Goal: Task Accomplishment & Management: Use online tool/utility

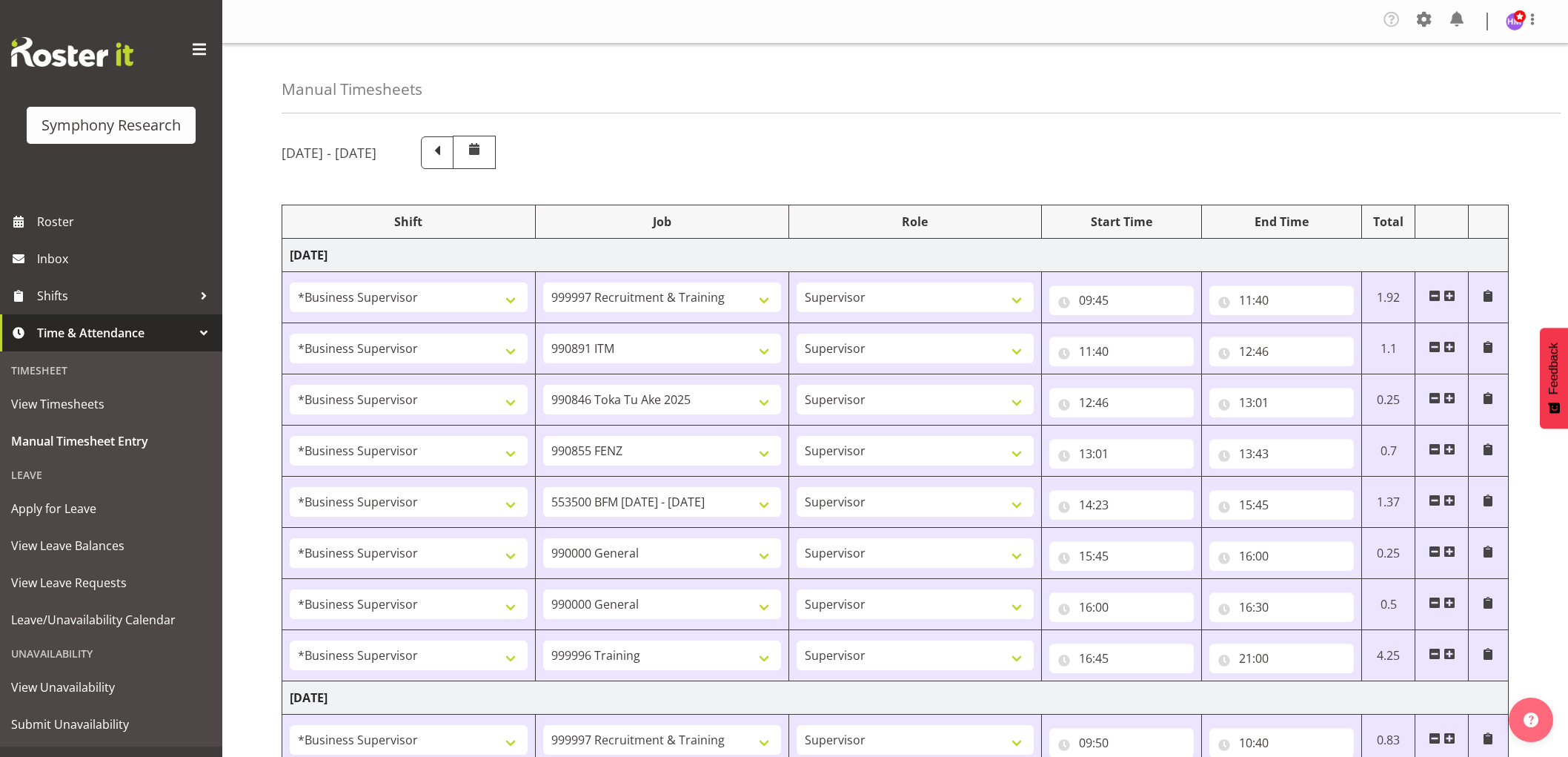
select select "1607"
select select "2379"
select select "1607"
select select "10549"
select select "1607"
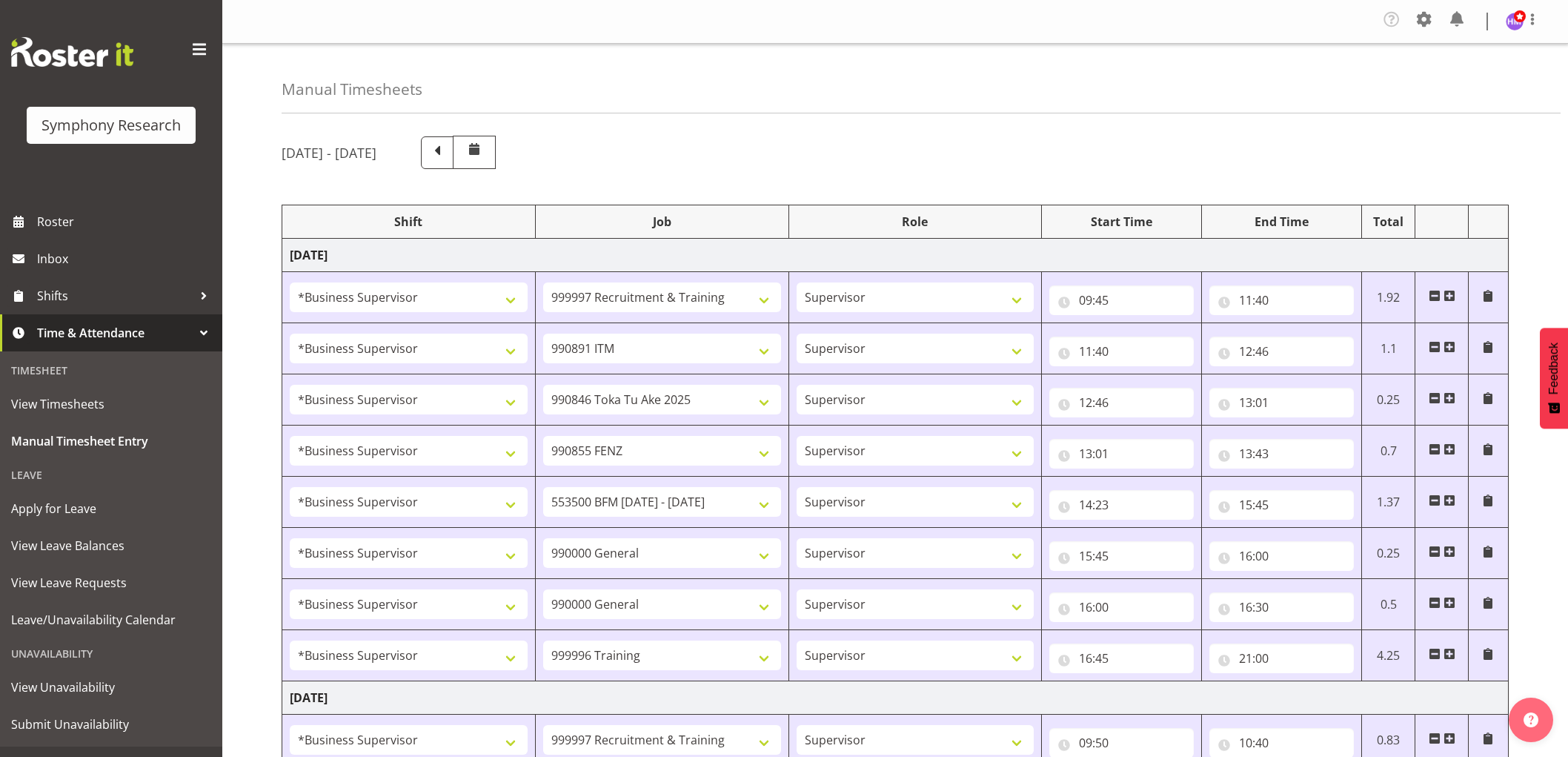
select select "9426"
select select "1607"
select select "9636"
select select "1607"
select select "10242"
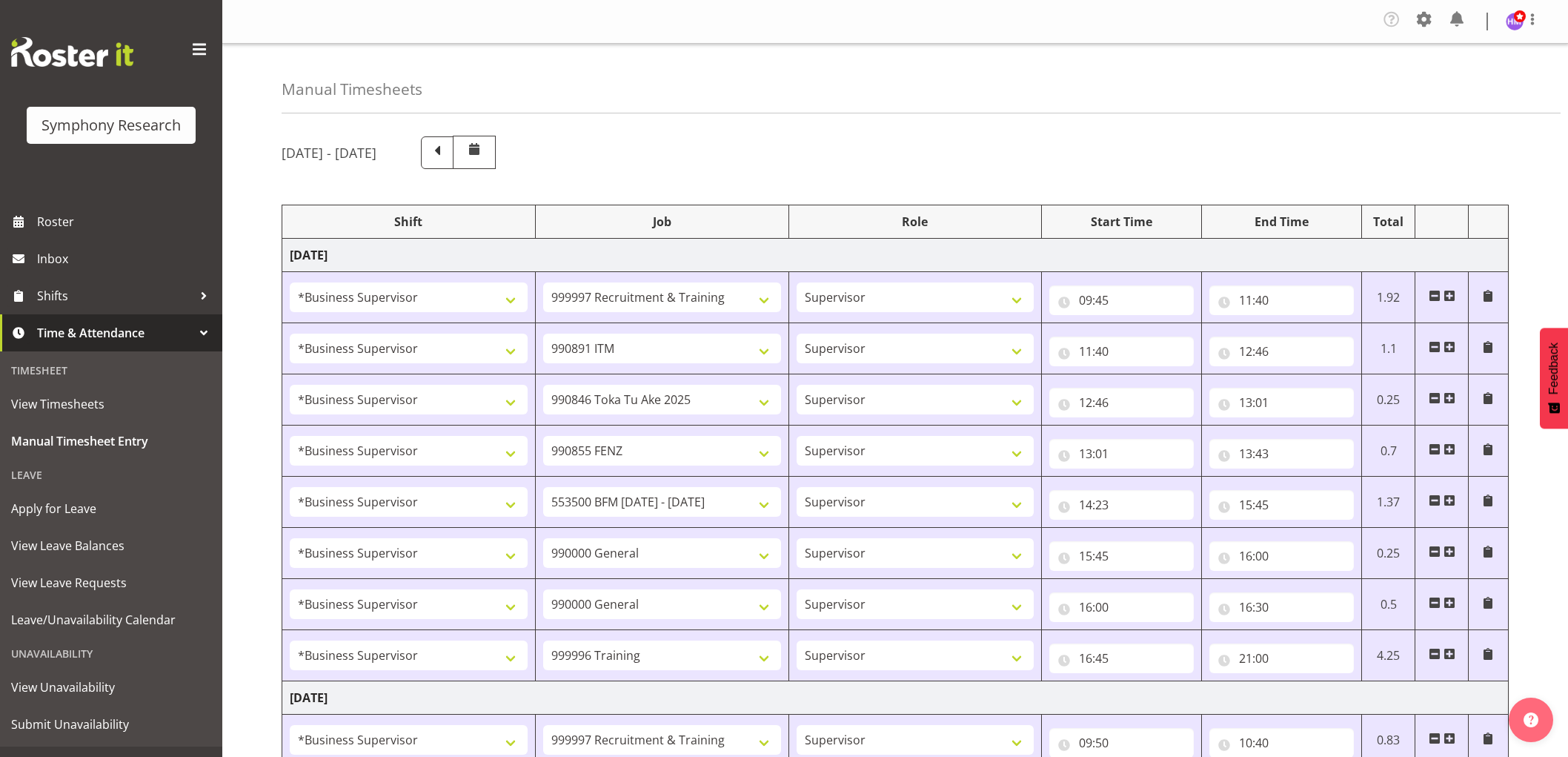
select select "1607"
select select "743"
select select "1607"
select select "743"
select select "1607"
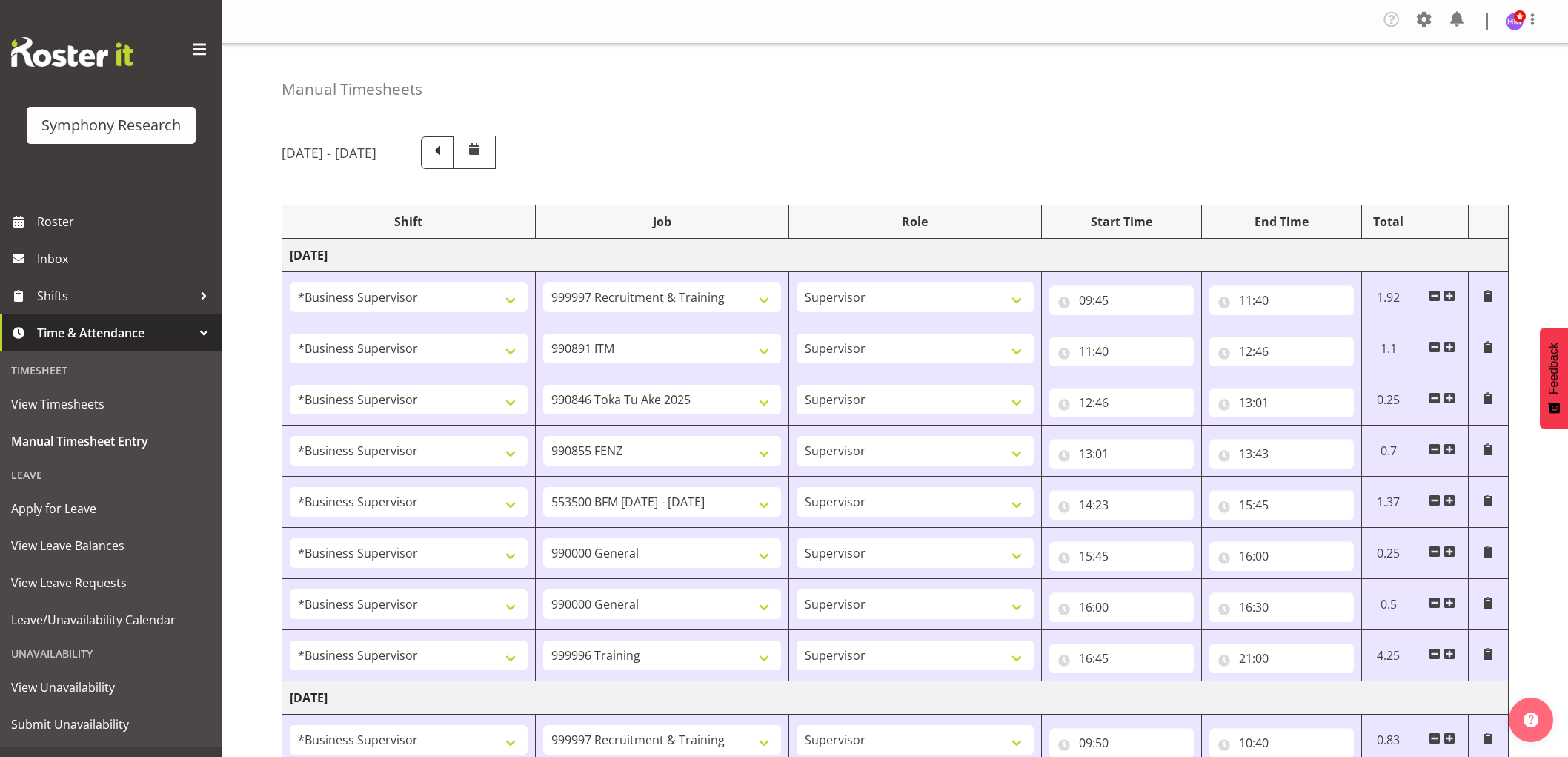
select select "757"
select select "1607"
select select "2379"
select select "1607"
select select "10242"
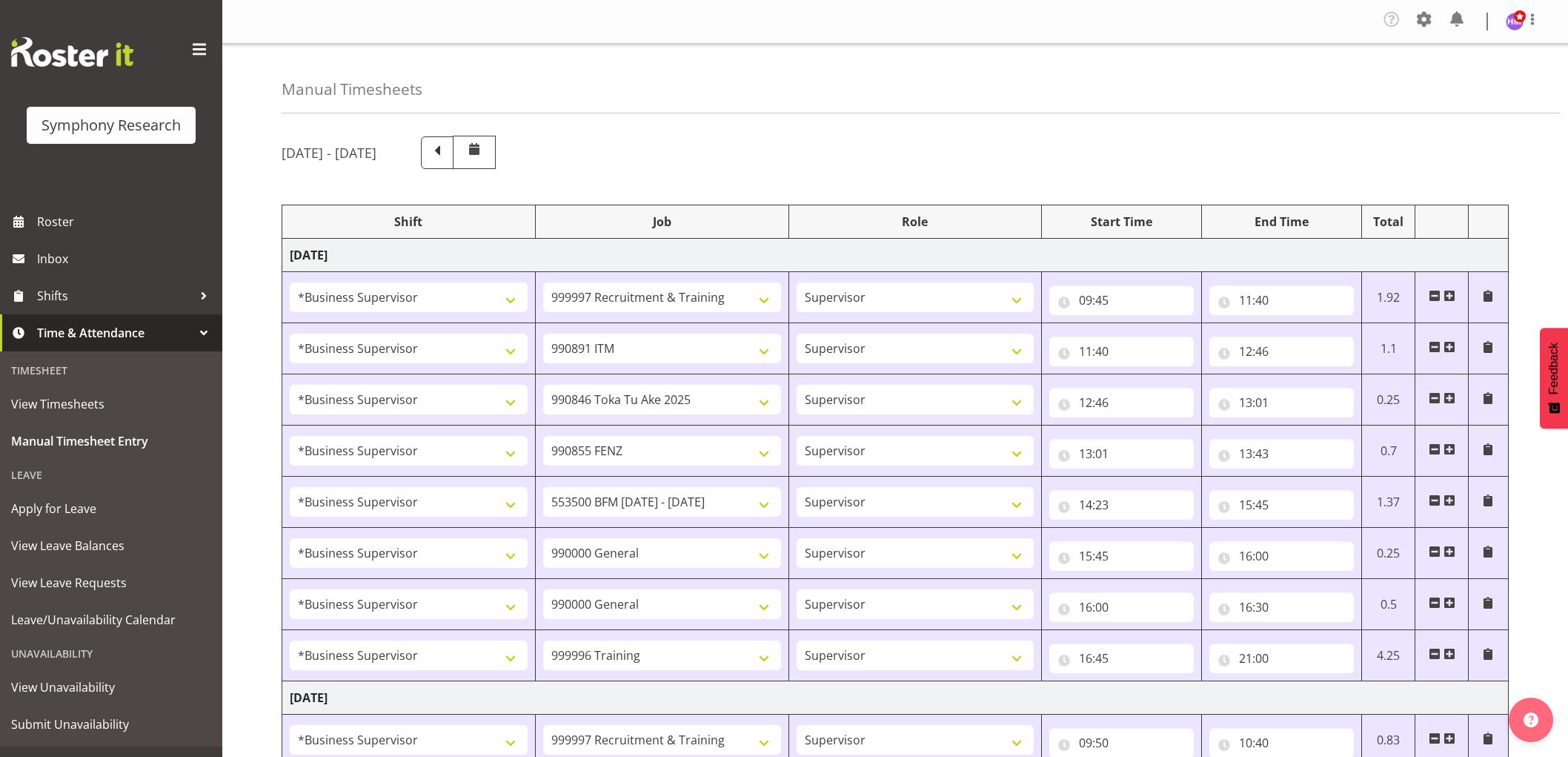
select select "1607"
select select "10536"
select select "1607"
select select "2379"
select select "1607"
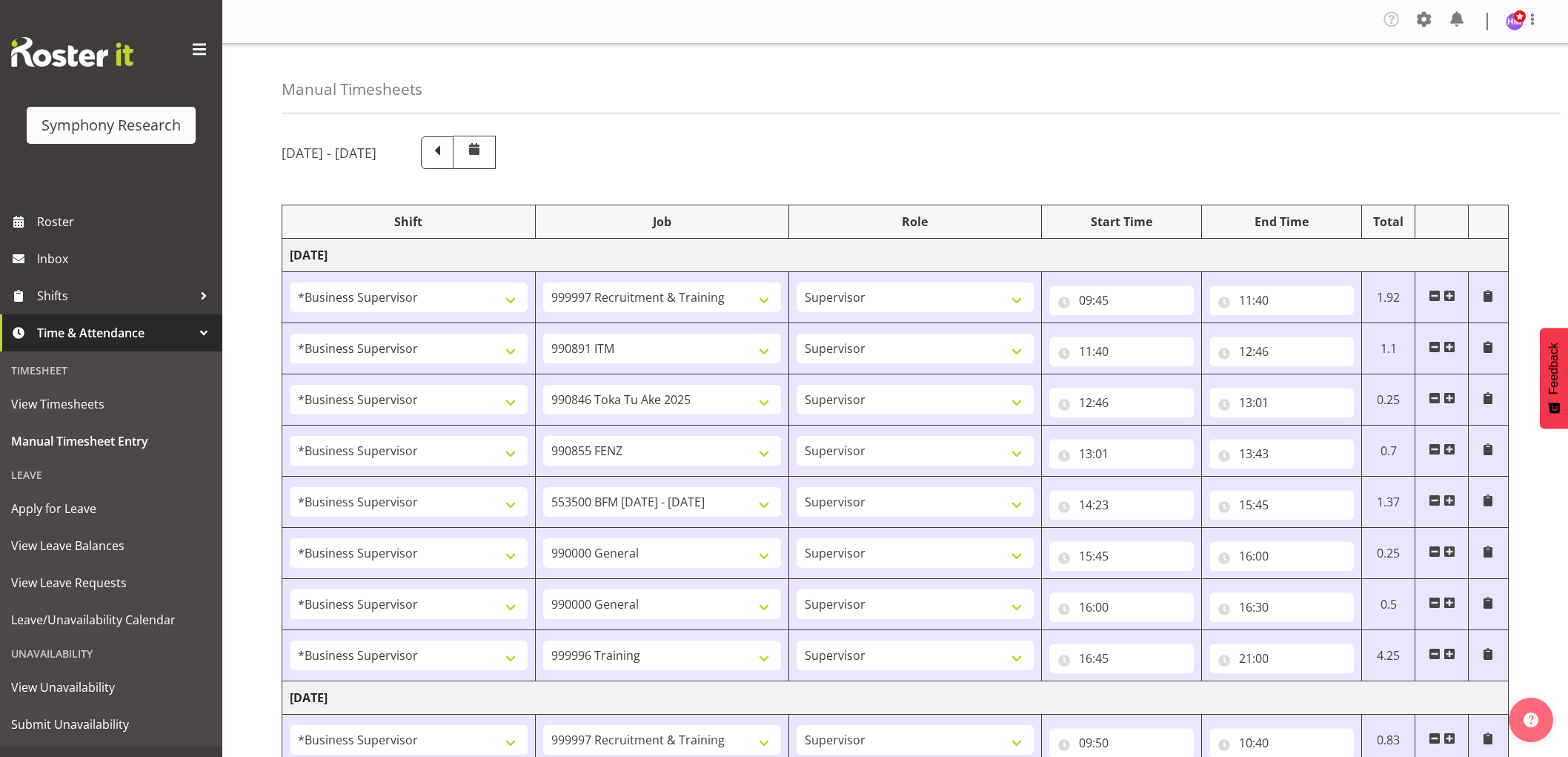
select select "7759"
select select "1607"
select select "7759"
select select "1607"
select select "9636"
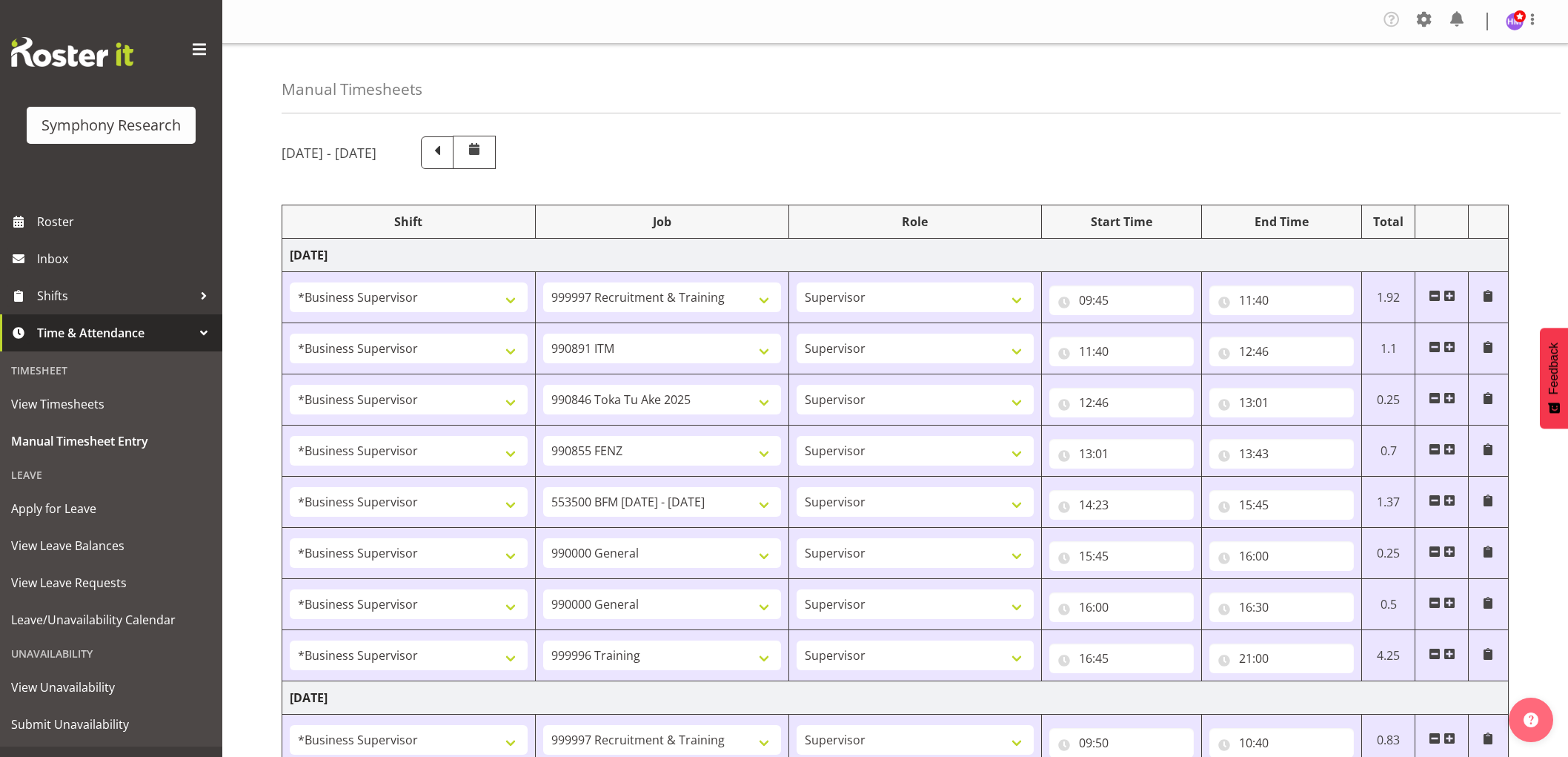
select select "1607"
select select "10499"
select select "1607"
select select "743"
select select "1607"
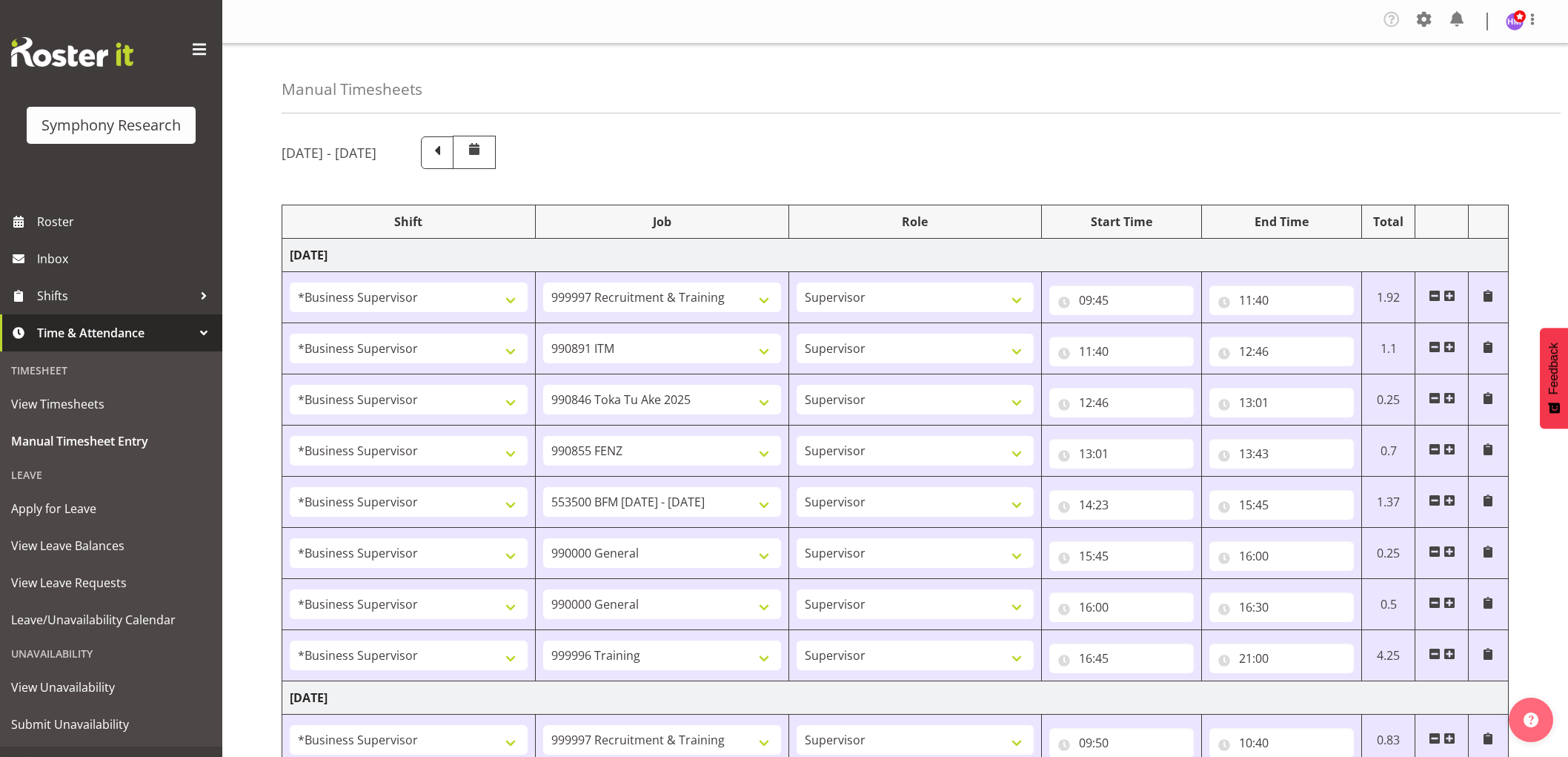
select select "2379"
select select "1607"
select select "743"
select select "1607"
select select "10549"
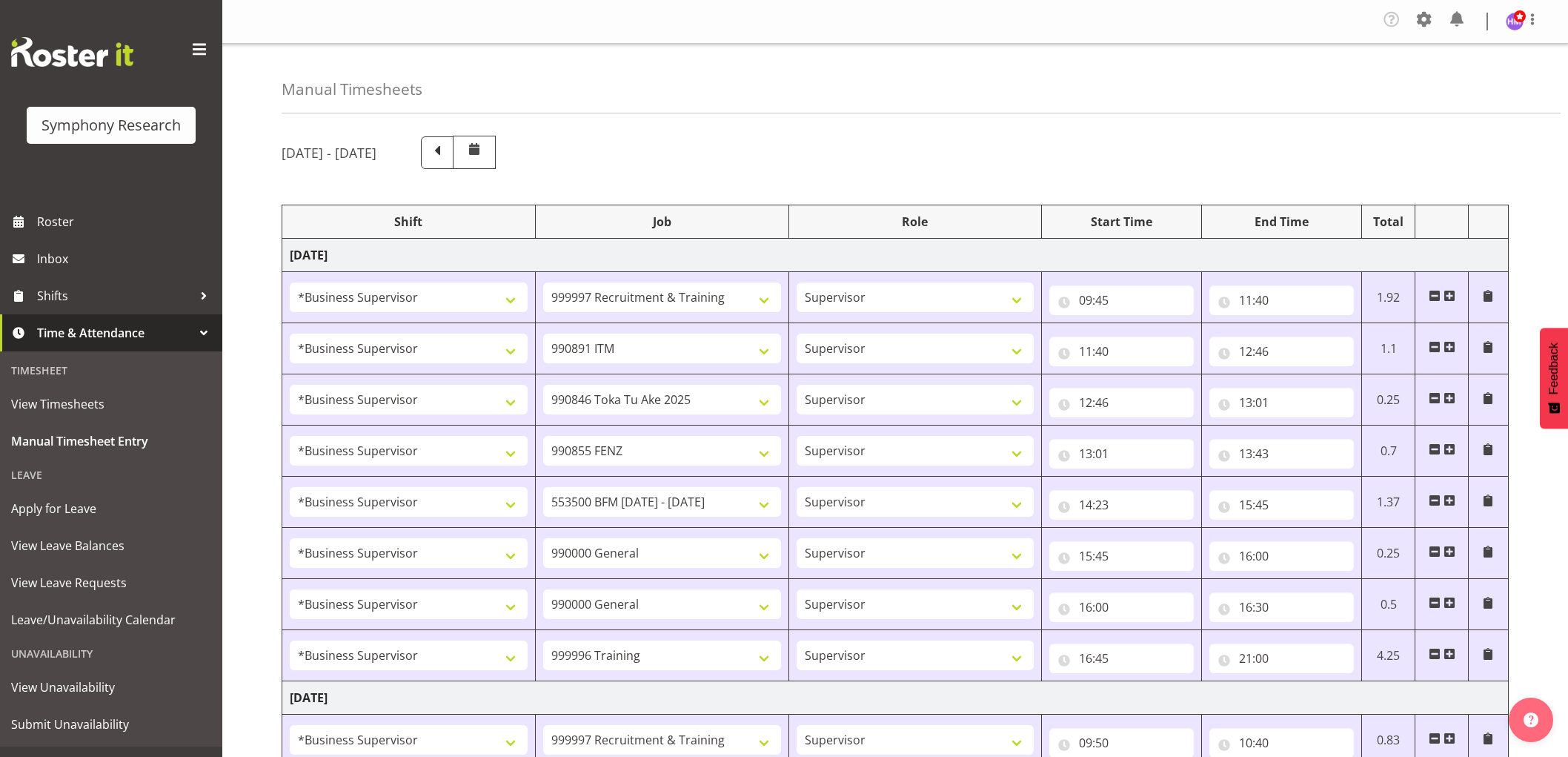
select select "1607"
select select "9636"
select select "1607"
select select "10499"
select select "1607"
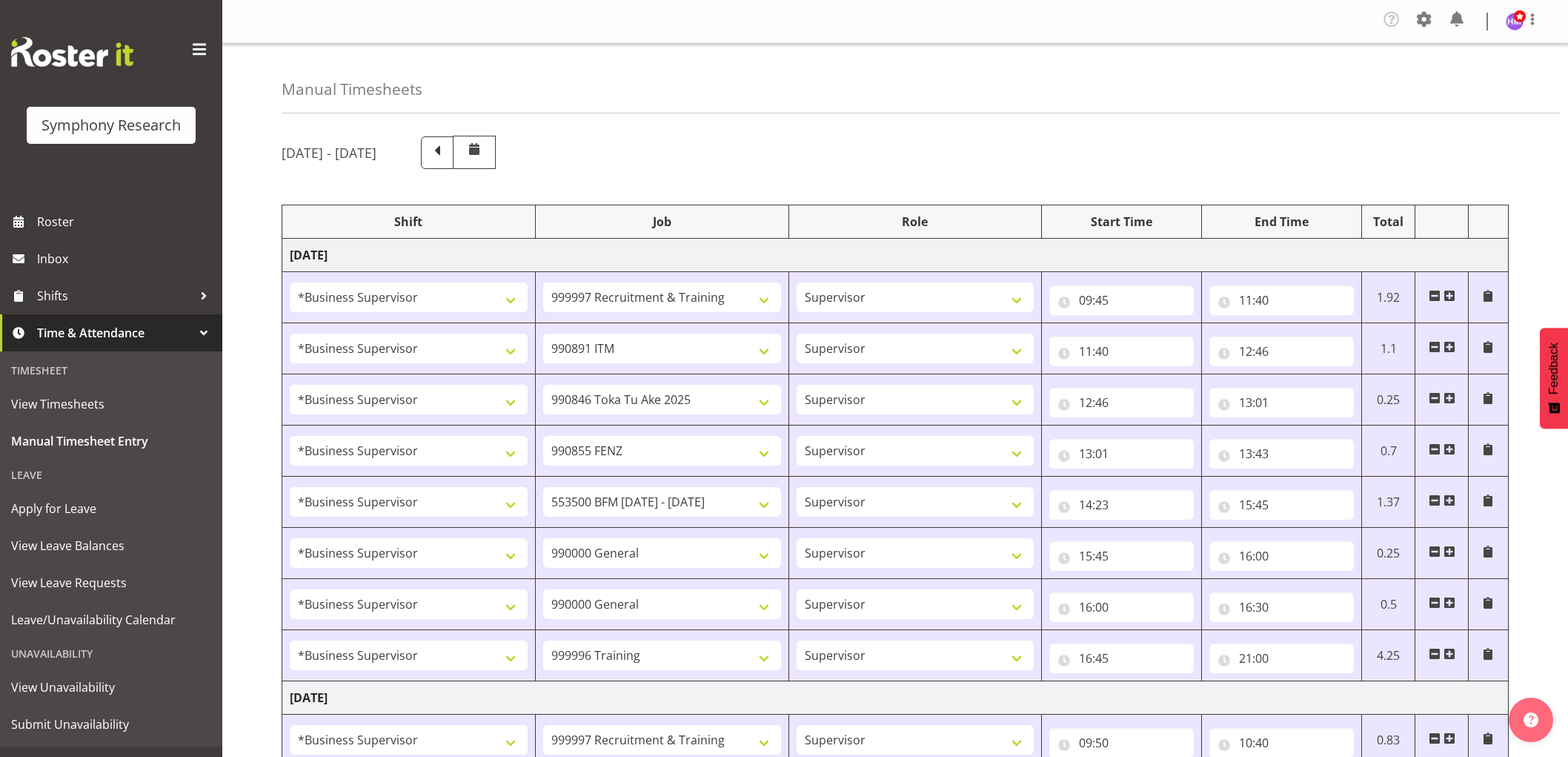
select select "10536"
select select "1607"
select select "9426"
select select "1607"
select select "10242"
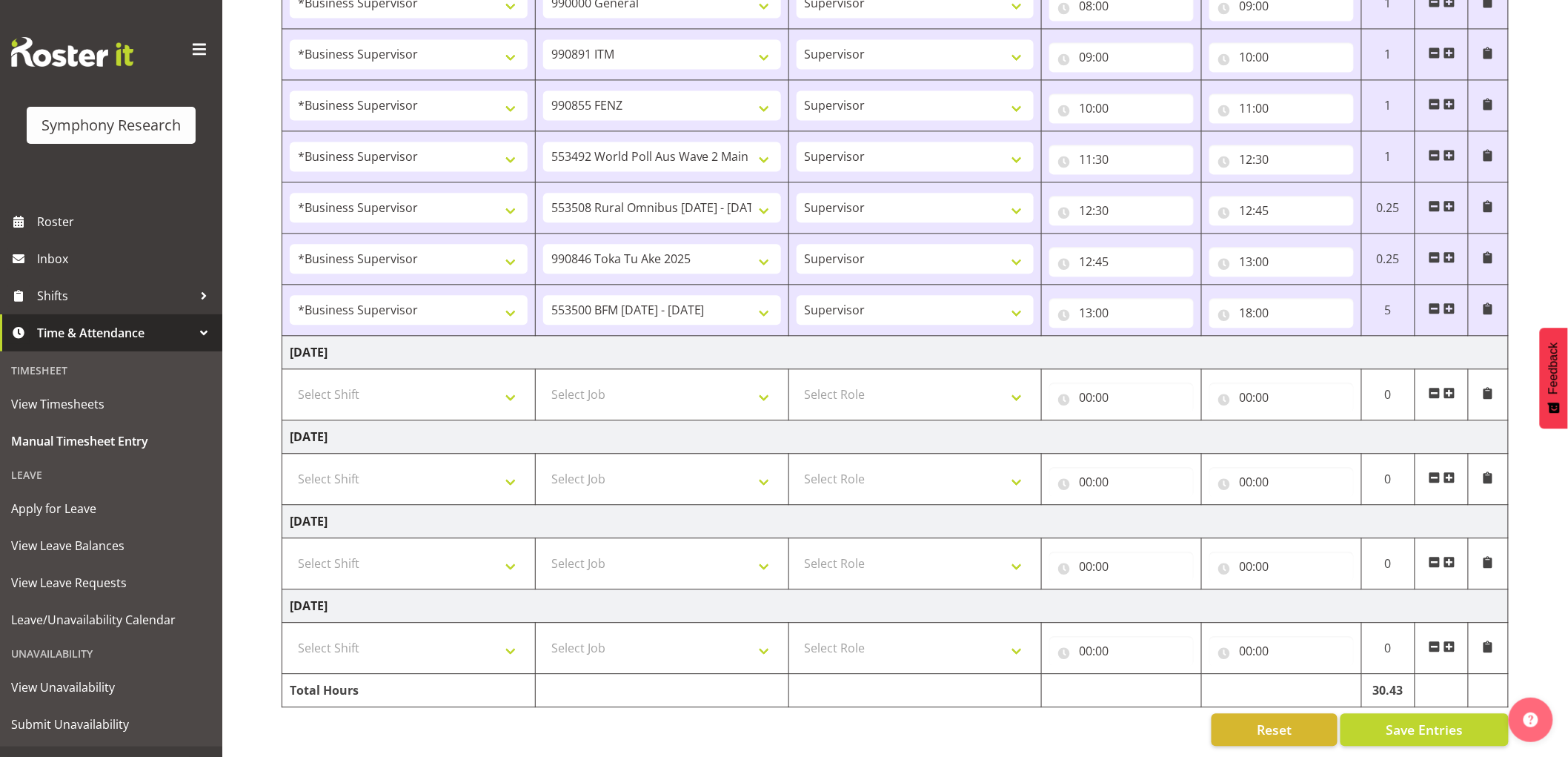
scroll to position [1298, 0]
